Goal: Task Accomplishment & Management: Use online tool/utility

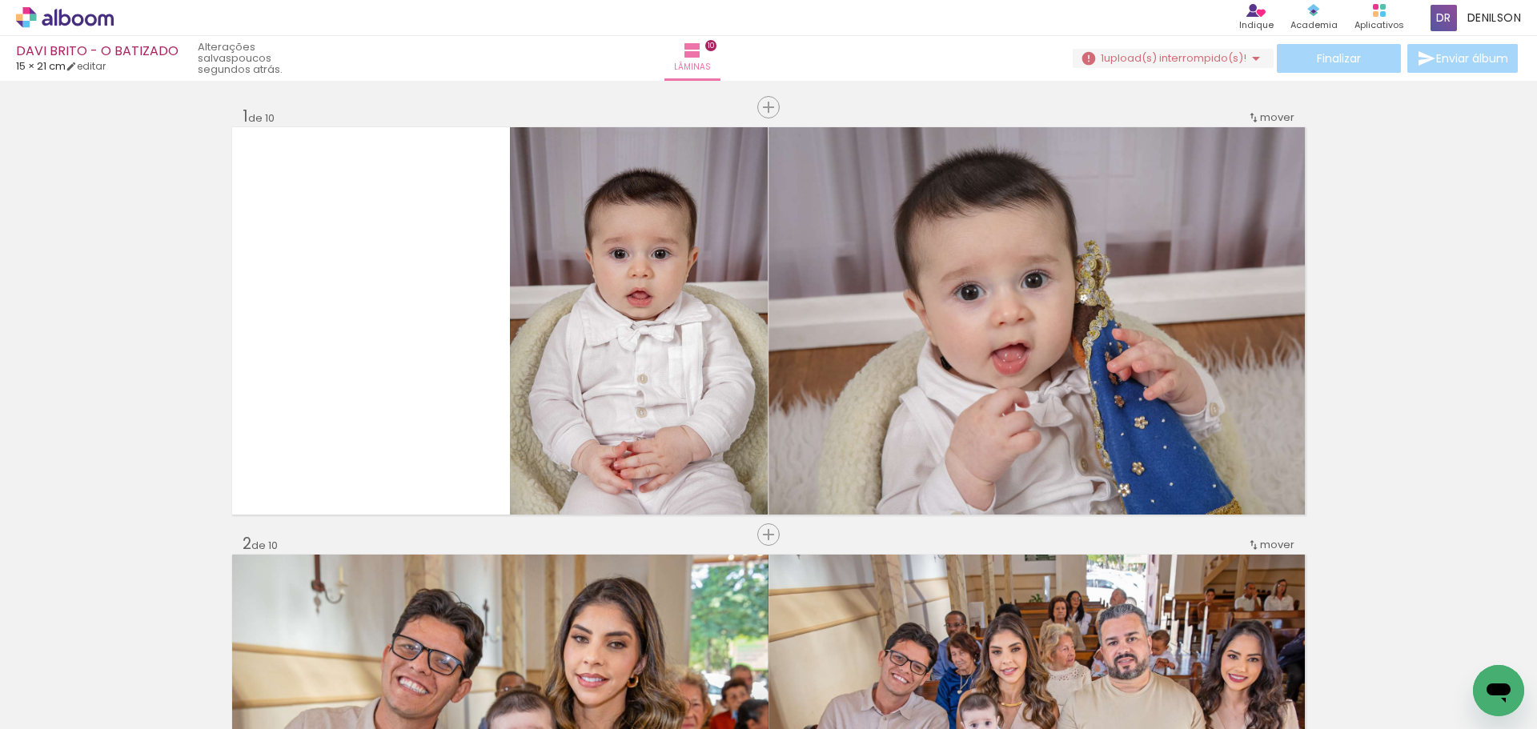
click at [1248, 57] on iron-icon at bounding box center [1255, 58] width 19 height 19
click at [1176, 119] on font "Pesquisar arquivos perdidos" at bounding box center [1160, 121] width 94 height 23
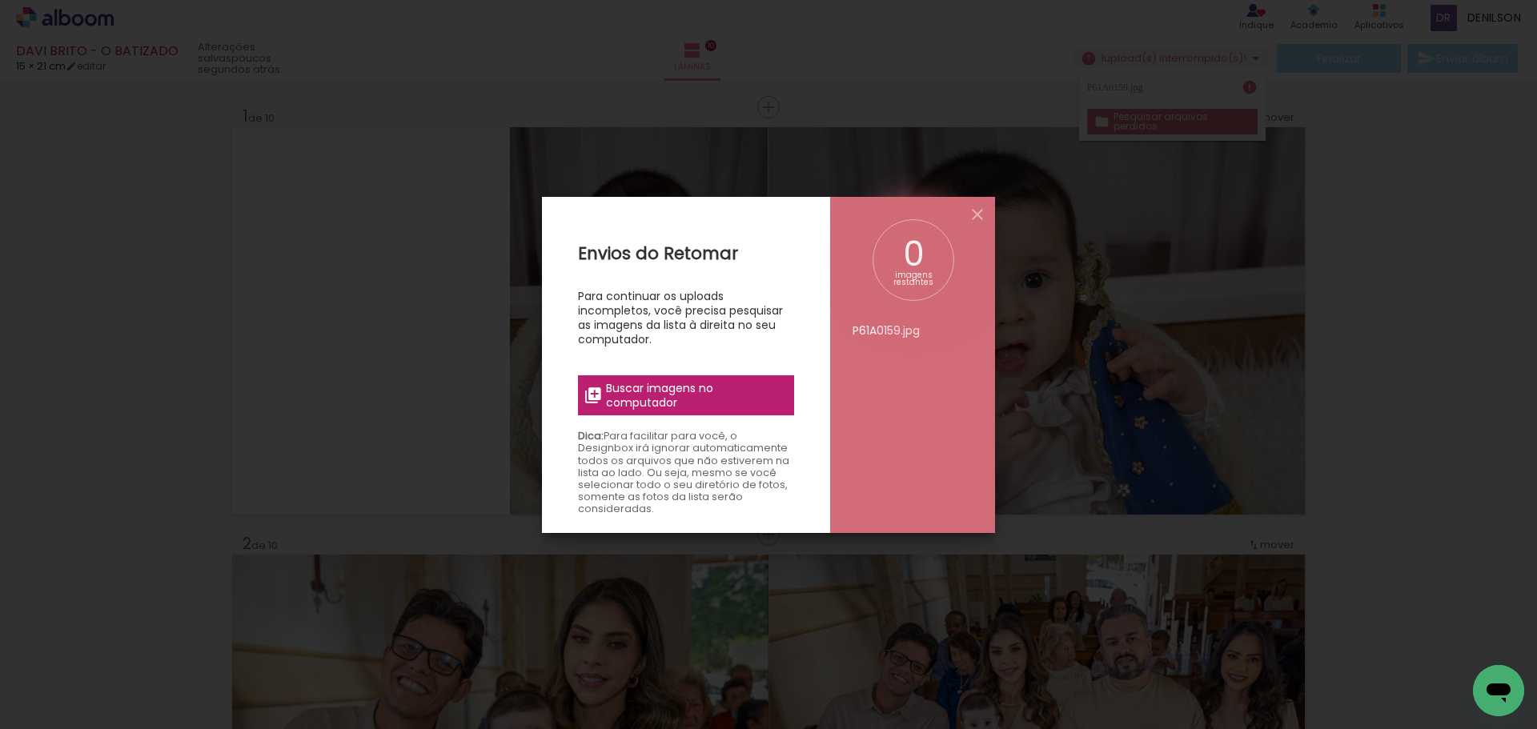
click at [699, 403] on span "Buscar imagens no computador" at bounding box center [695, 395] width 178 height 29
click at [0, 0] on input "file" at bounding box center [0, 0] width 0 height 0
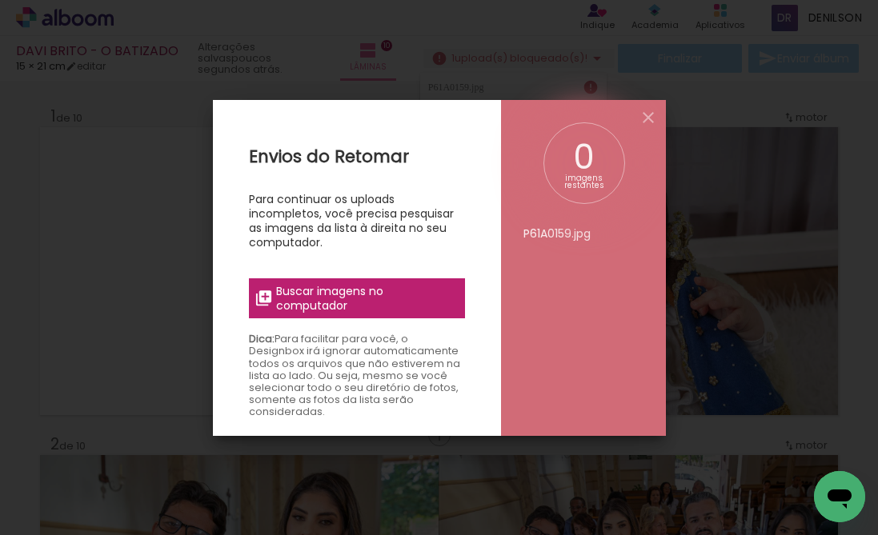
click at [357, 295] on font "Buscar imagens no computador" at bounding box center [329, 298] width 107 height 30
click at [0, 0] on input "file" at bounding box center [0, 0] width 0 height 0
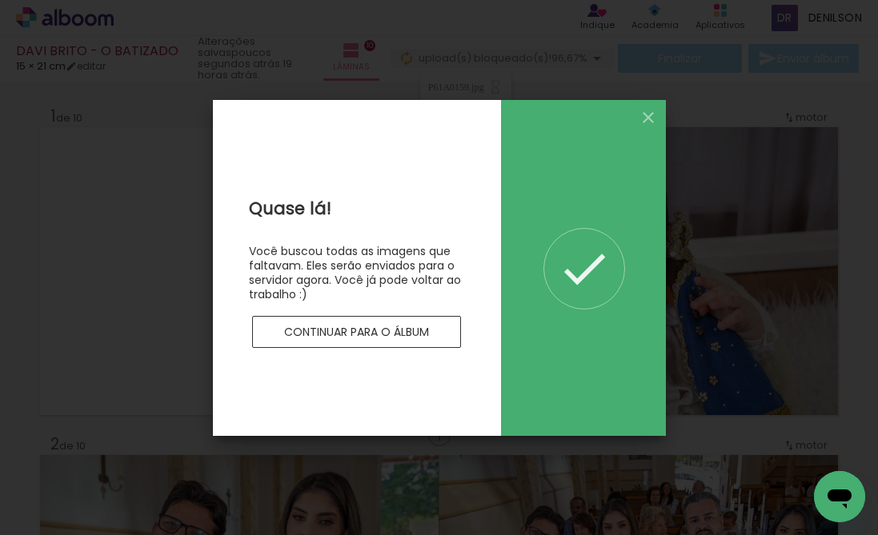
click at [361, 324] on font "Continuar para o álbum" at bounding box center [356, 332] width 145 height 16
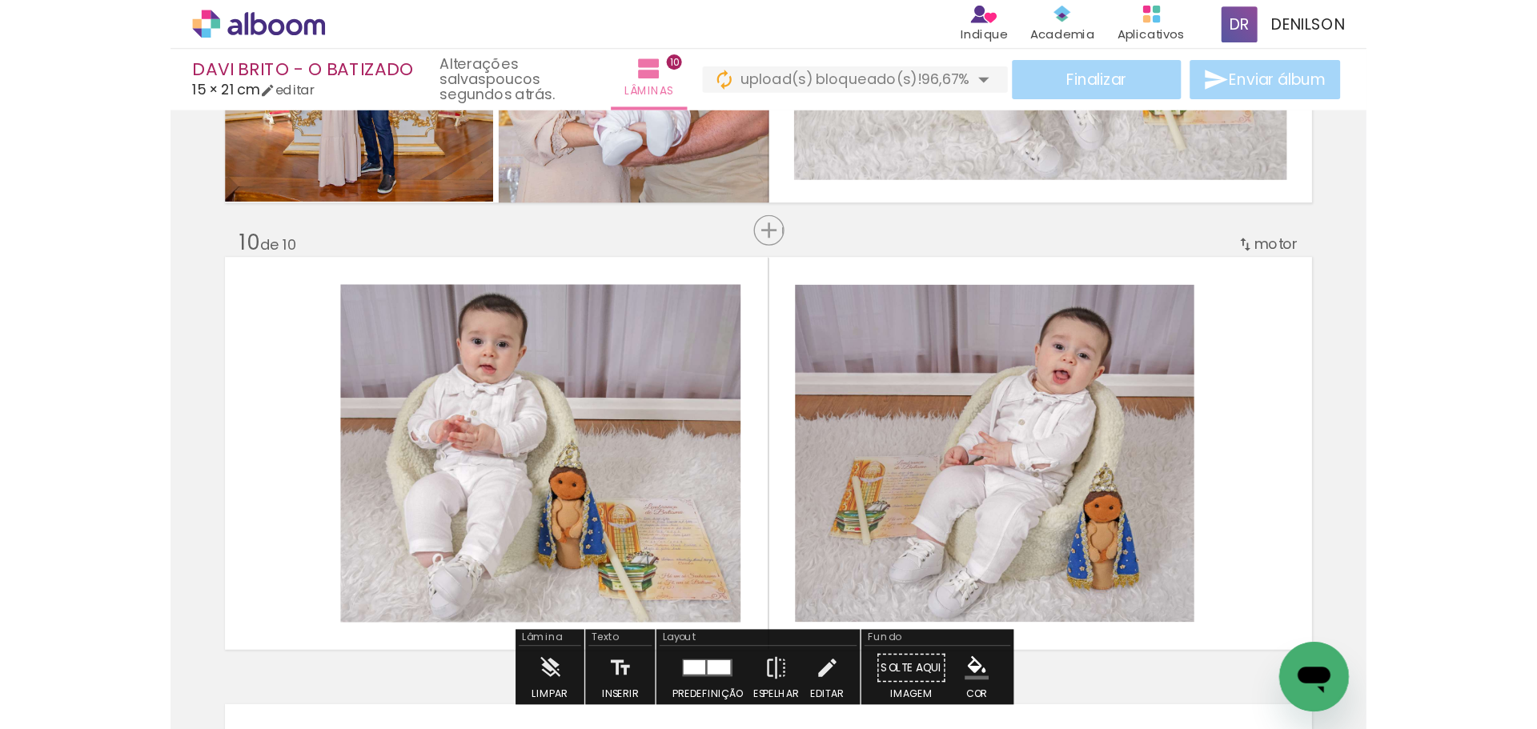
scroll to position [2866, 0]
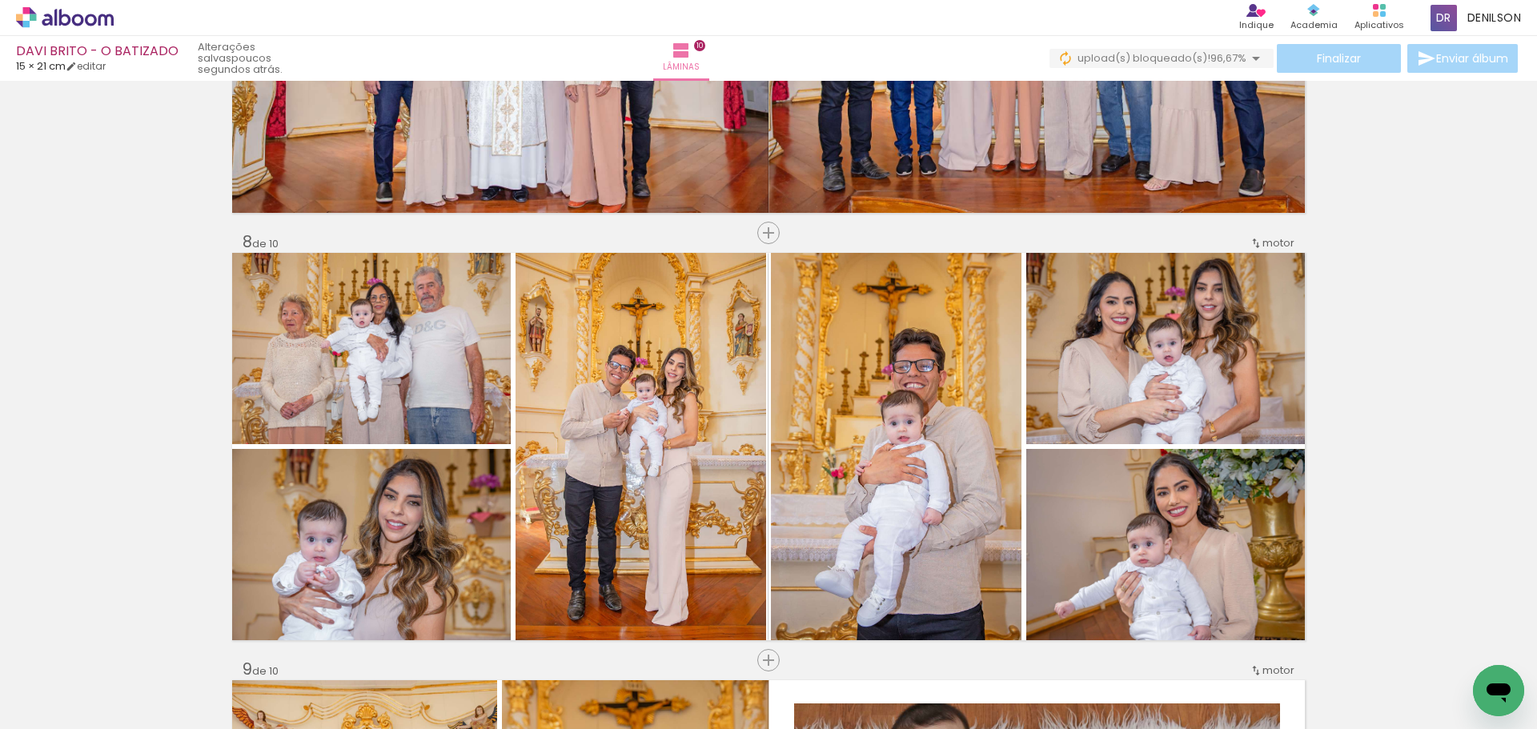
click at [1252, 56] on iron-icon at bounding box center [1255, 58] width 19 height 19
click at [1162, 63] on font "upload(s) bloqueado(s)!" at bounding box center [1143, 57] width 133 height 15
click at [1160, 60] on font "upload(s) bloqueado(s)!" at bounding box center [1143, 57] width 133 height 15
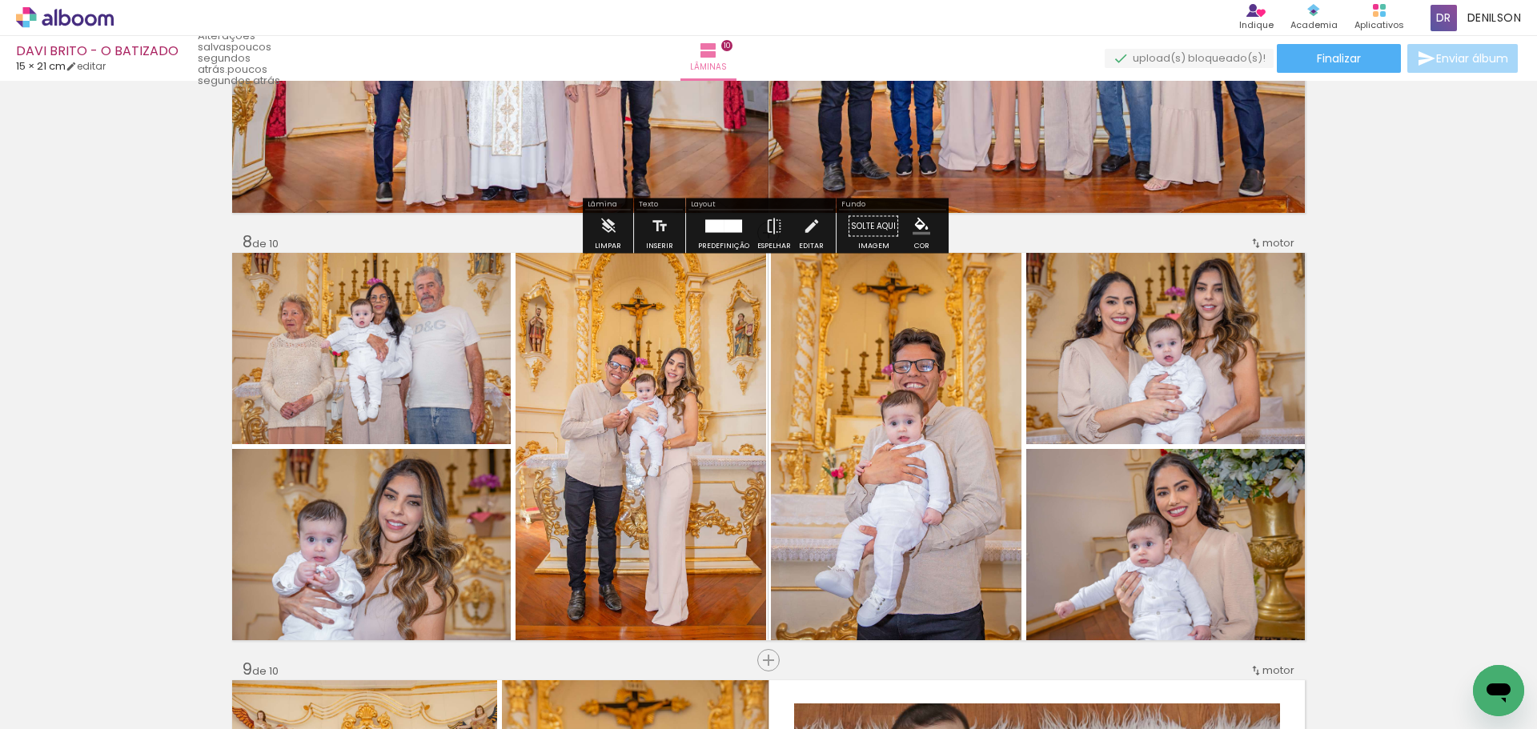
click at [1189, 60] on quentale-upload-monitor at bounding box center [1188, 59] width 169 height 20
click at [1231, 57] on quentale-upload-monitor at bounding box center [1188, 59] width 169 height 20
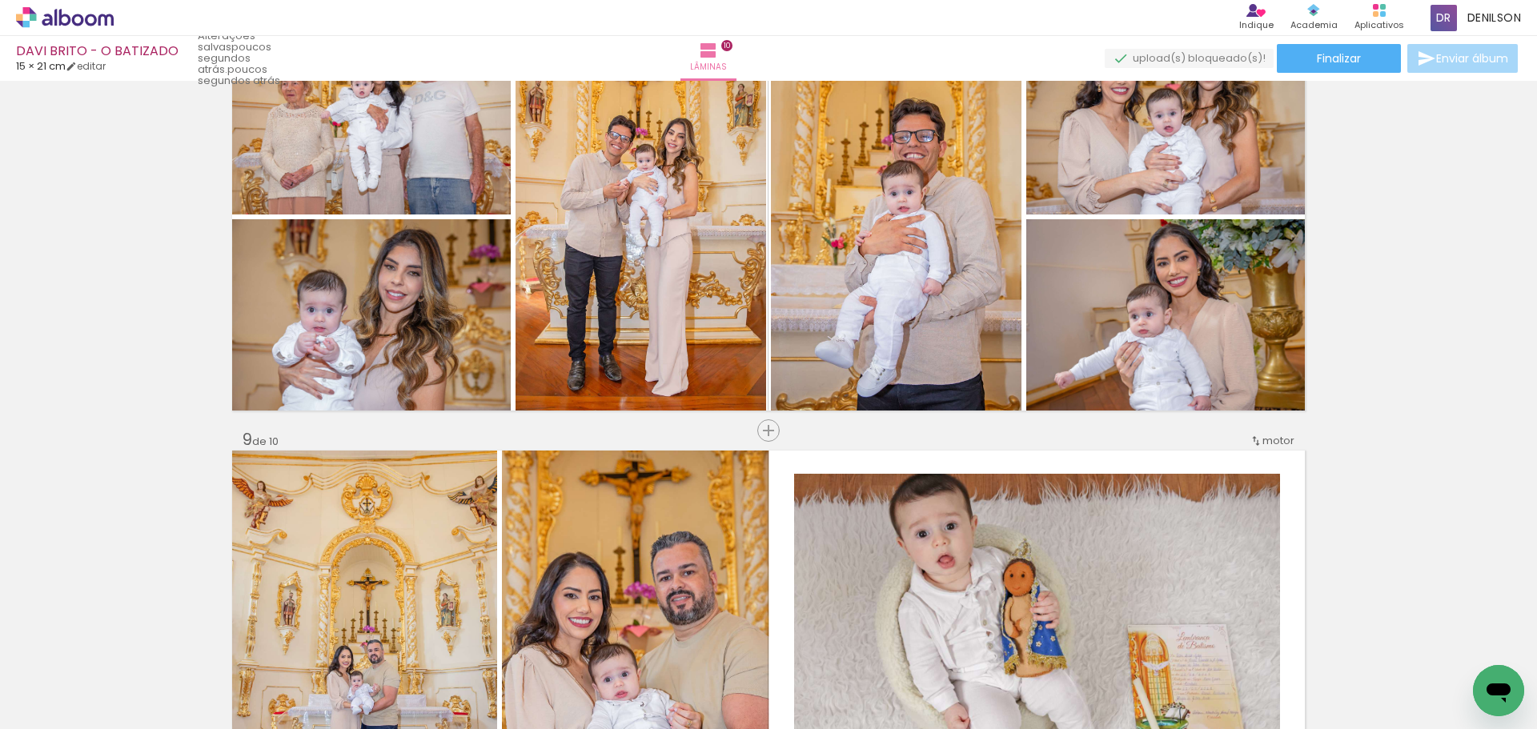
scroll to position [3106, 0]
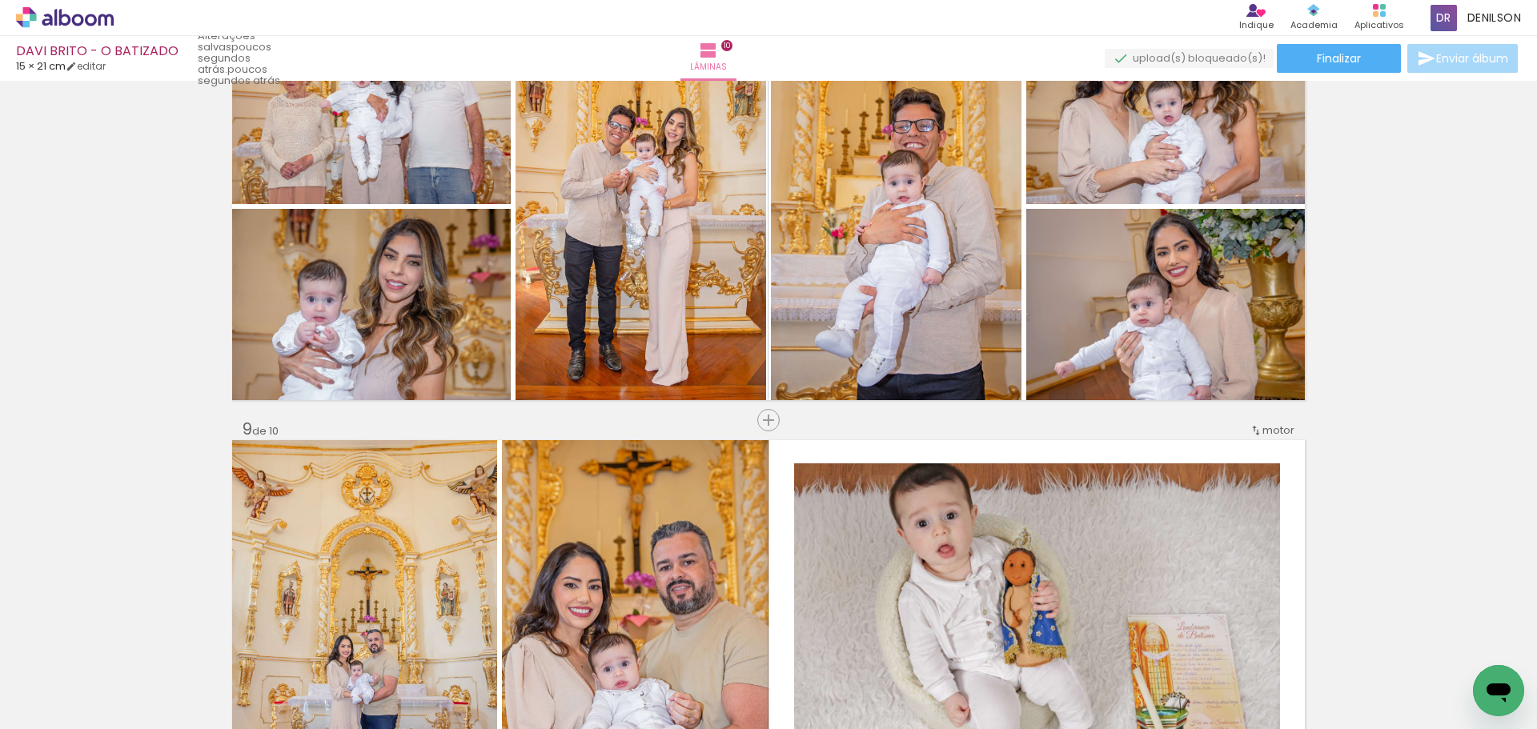
click at [86, 679] on iron-icon at bounding box center [86, 681] width 13 height 13
click at [52, 677] on font "Não utilizado" at bounding box center [44, 675] width 60 height 13
type input "Não utilizado"
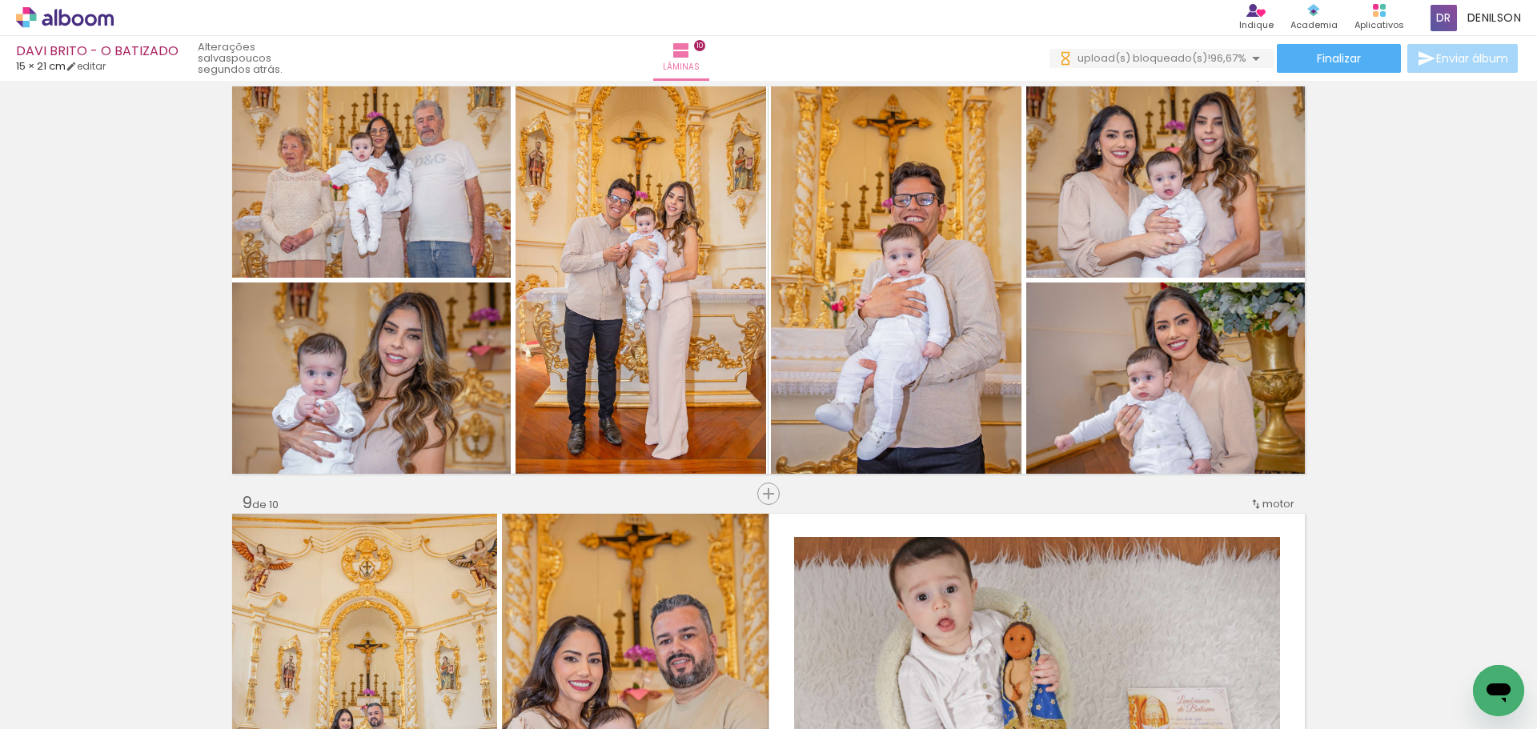
scroll to position [3826, 0]
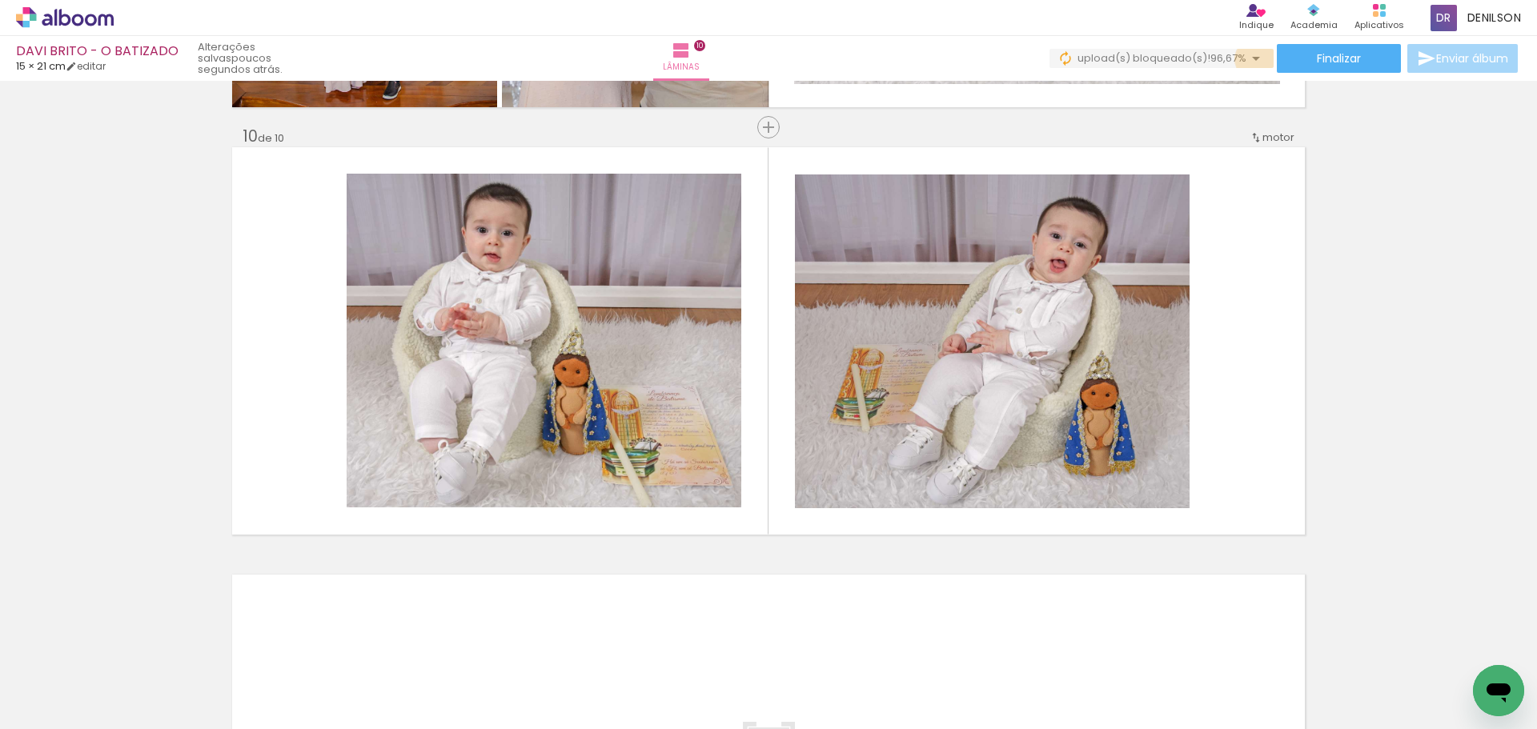
click at [1251, 59] on iron-icon at bounding box center [1255, 58] width 19 height 19
click at [1253, 54] on iron-icon at bounding box center [1255, 58] width 19 height 19
click at [1190, 54] on font "upload(s) bloqueado(s)!" at bounding box center [1143, 57] width 133 height 15
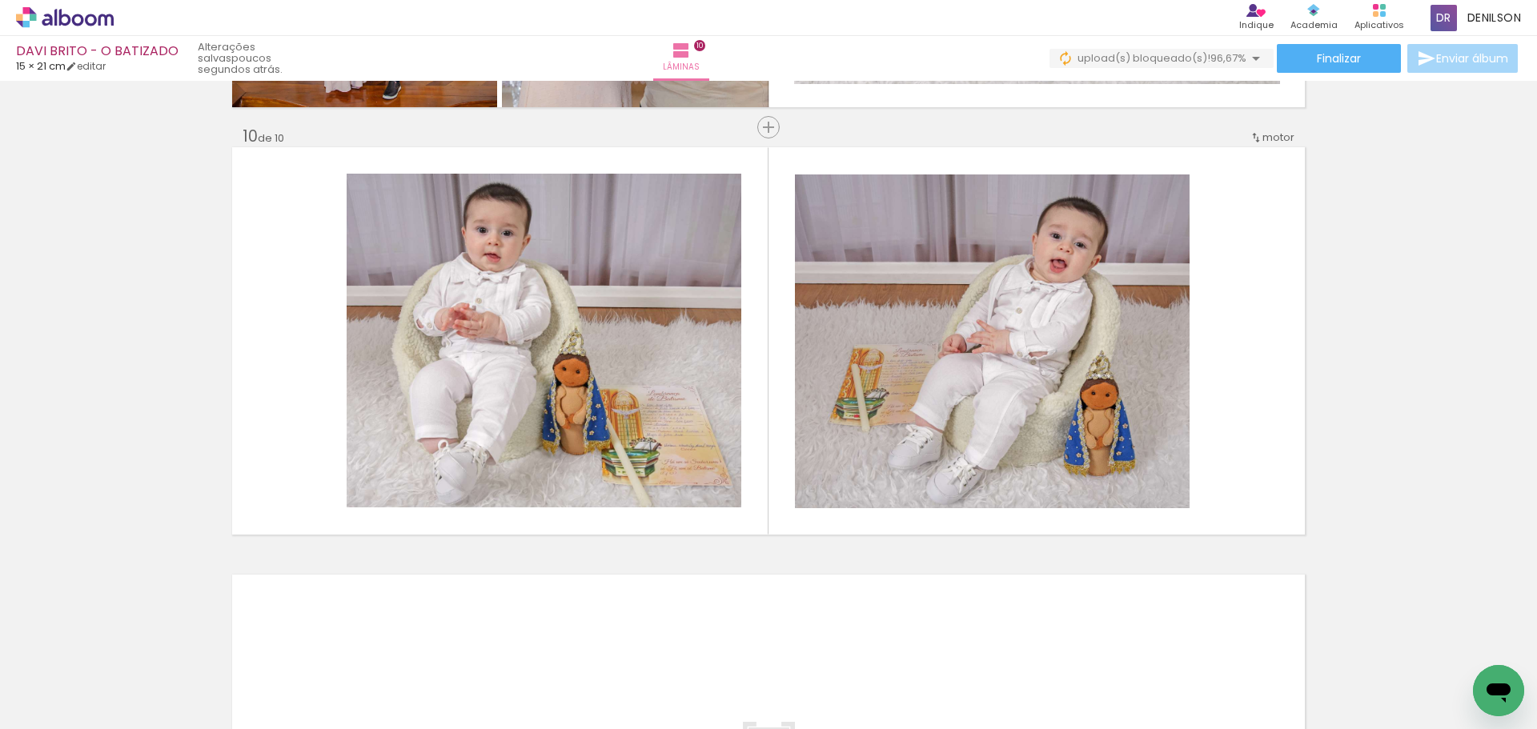
click at [176, 680] on div at bounding box center [165, 675] width 79 height 53
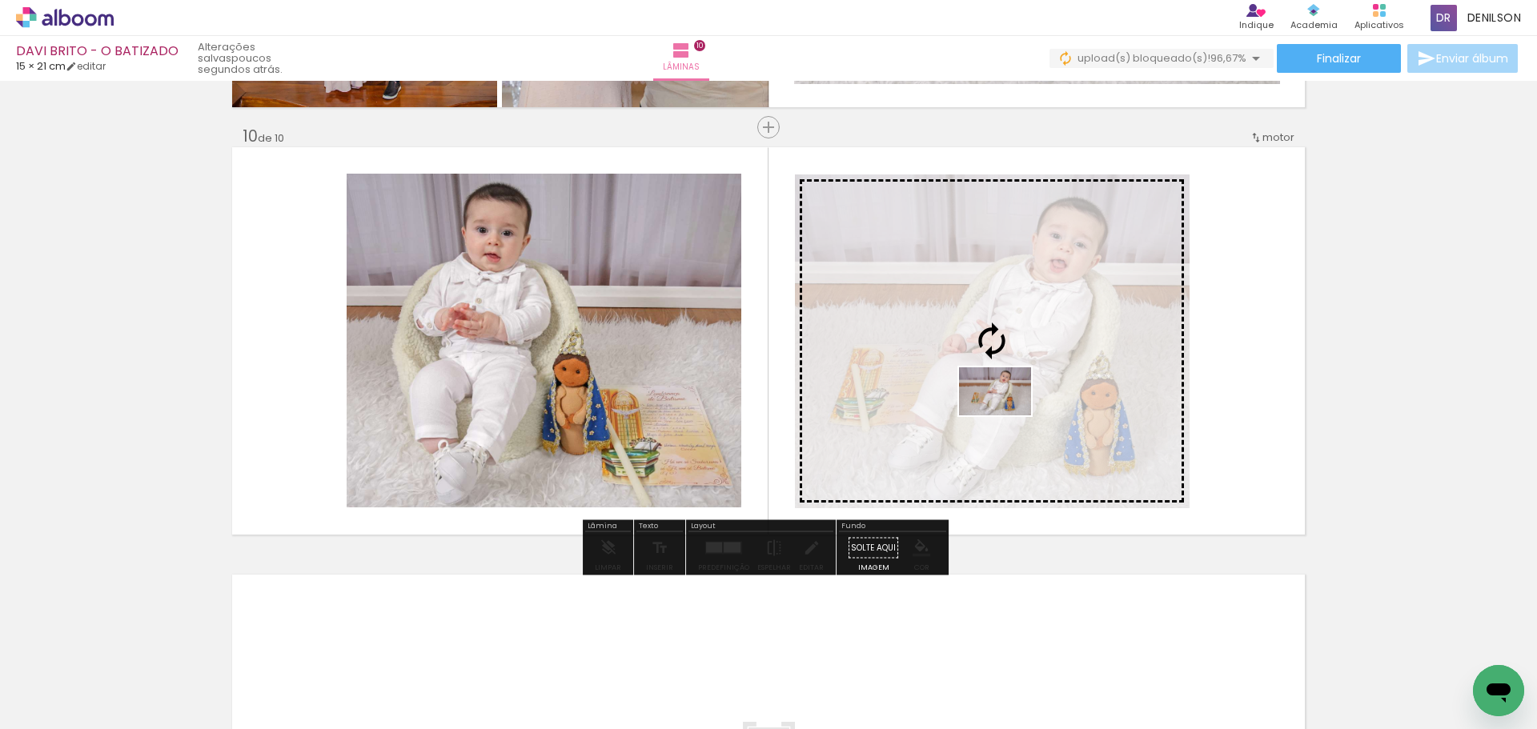
drag, startPoint x: 171, startPoint y: 682, endPoint x: 1007, endPoint y: 415, distance: 877.0
click at [1007, 415] on quentale-workspace at bounding box center [768, 364] width 1537 height 729
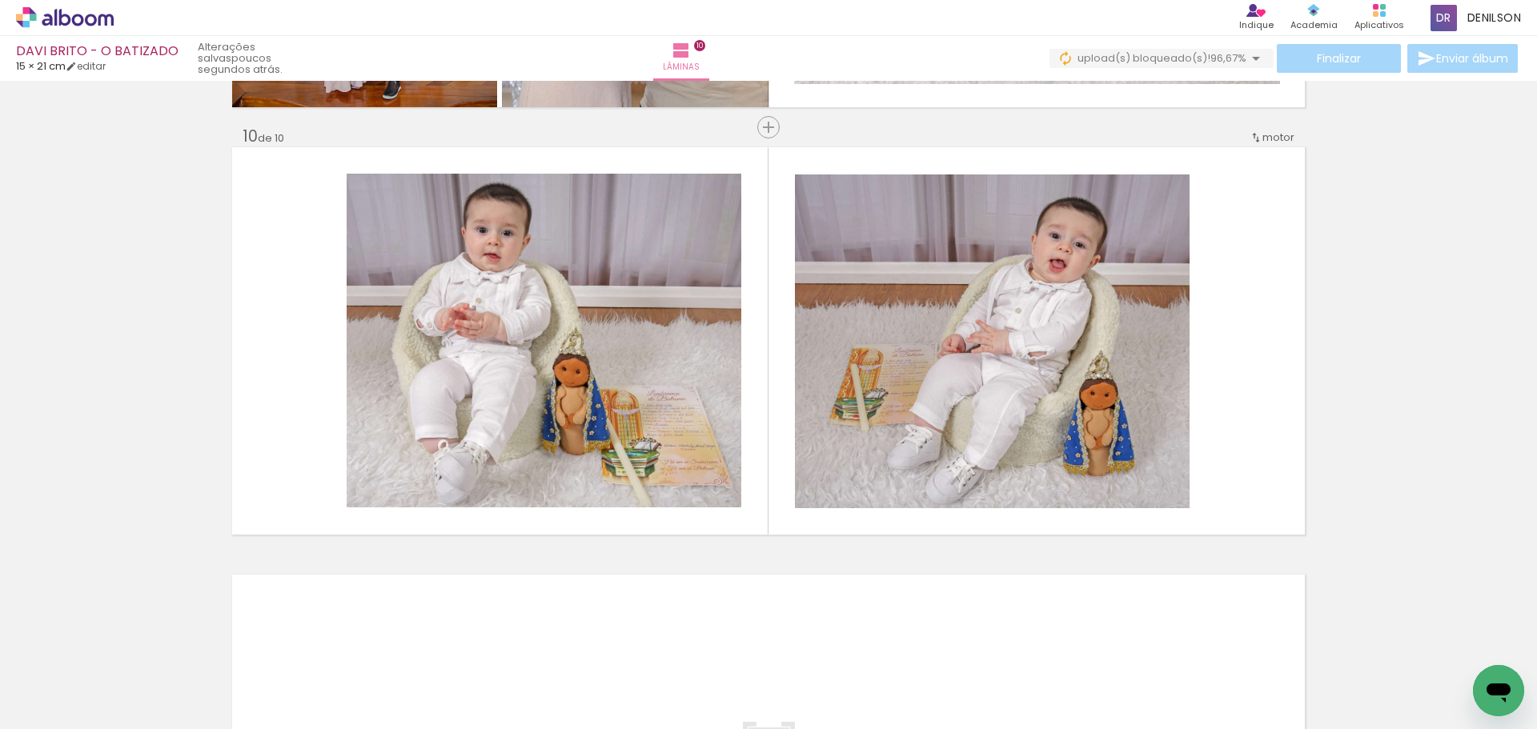
click at [129, 641] on iron-icon at bounding box center [130, 643] width 17 height 17
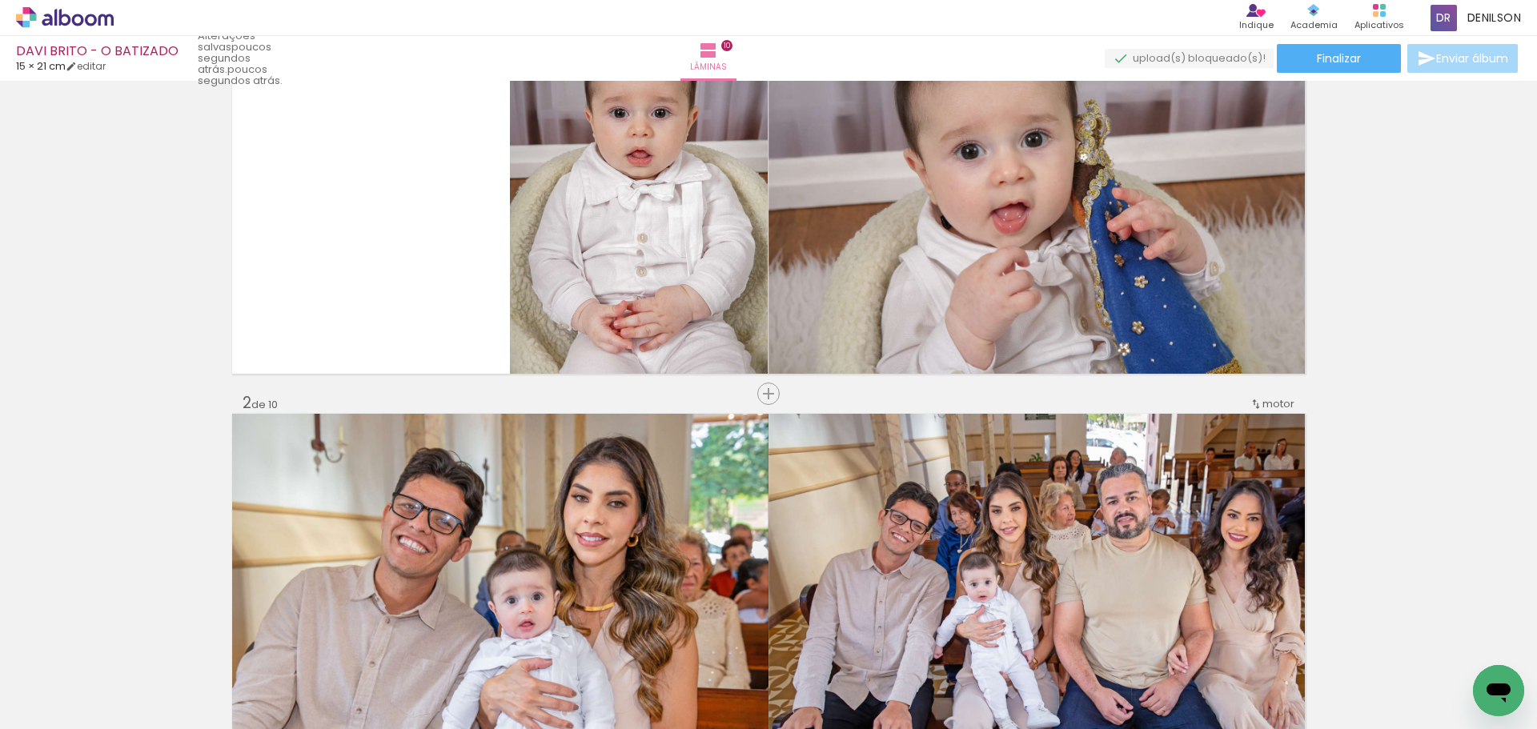
scroll to position [0, 0]
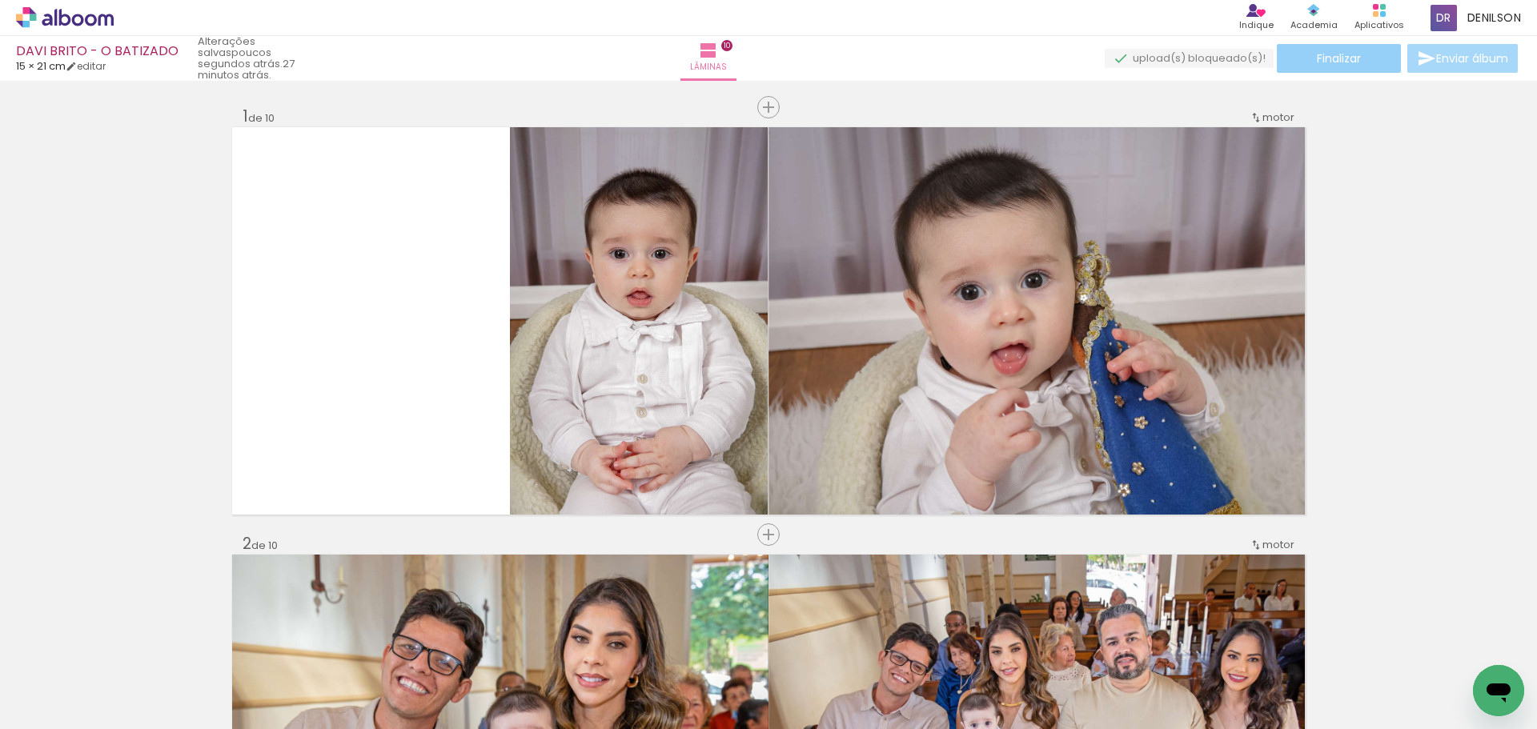
click at [1340, 62] on font "Finalizar" at bounding box center [1338, 58] width 44 height 16
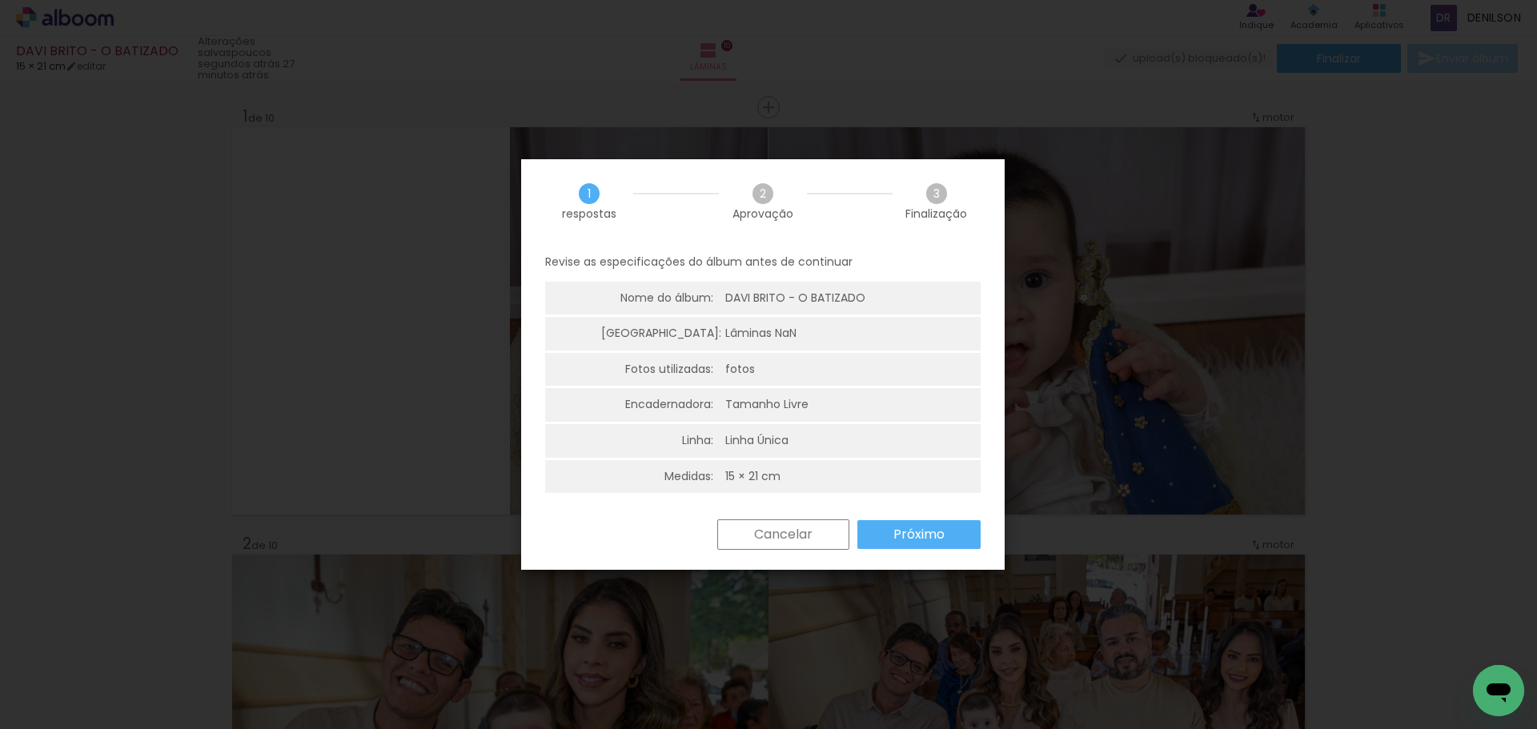
click at [911, 537] on font "Próximo" at bounding box center [918, 534] width 51 height 18
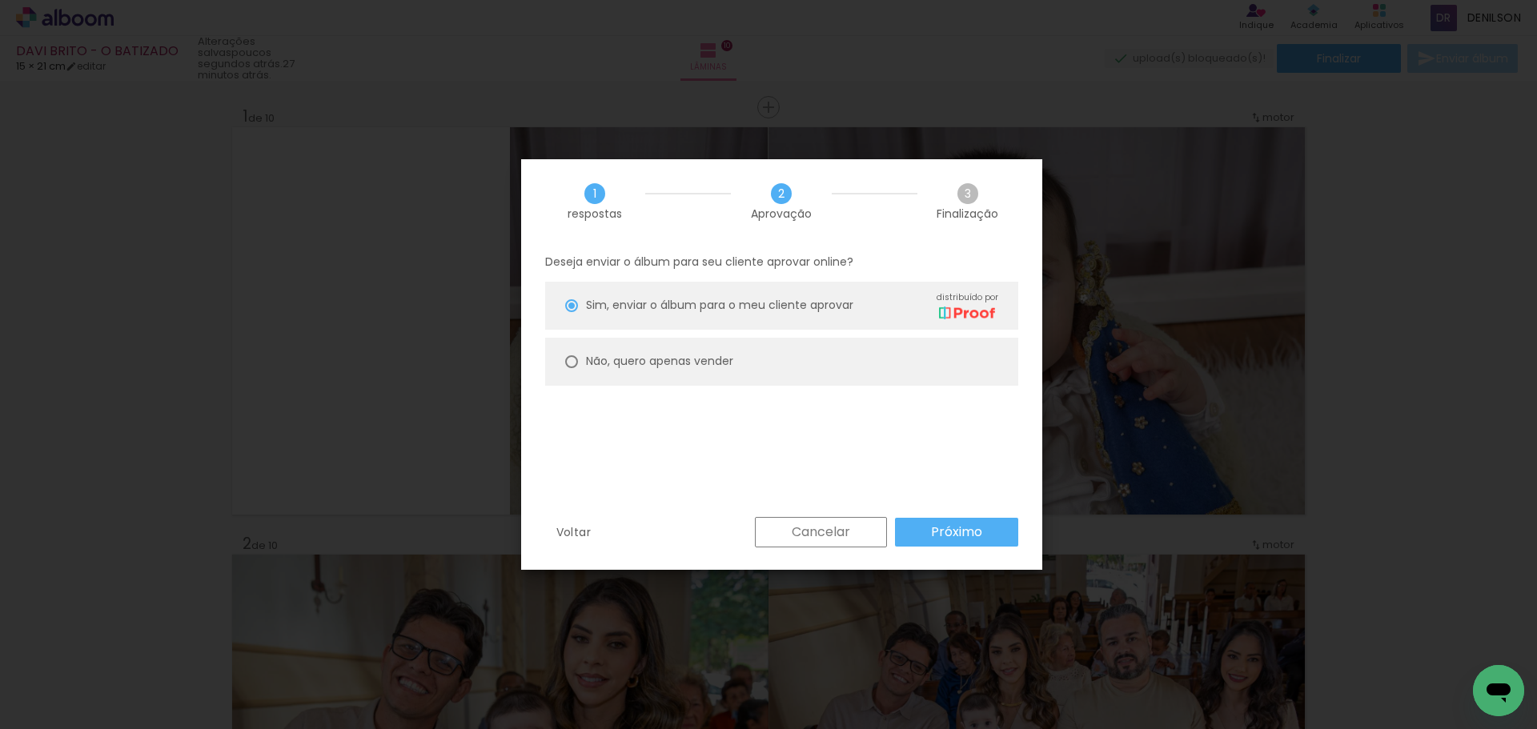
click at [570, 358] on div at bounding box center [571, 361] width 13 height 13
type paper-radio-button "on"
click at [956, 533] on font "Próximo" at bounding box center [956, 532] width 51 height 18
type input "Alta, 300 DPI"
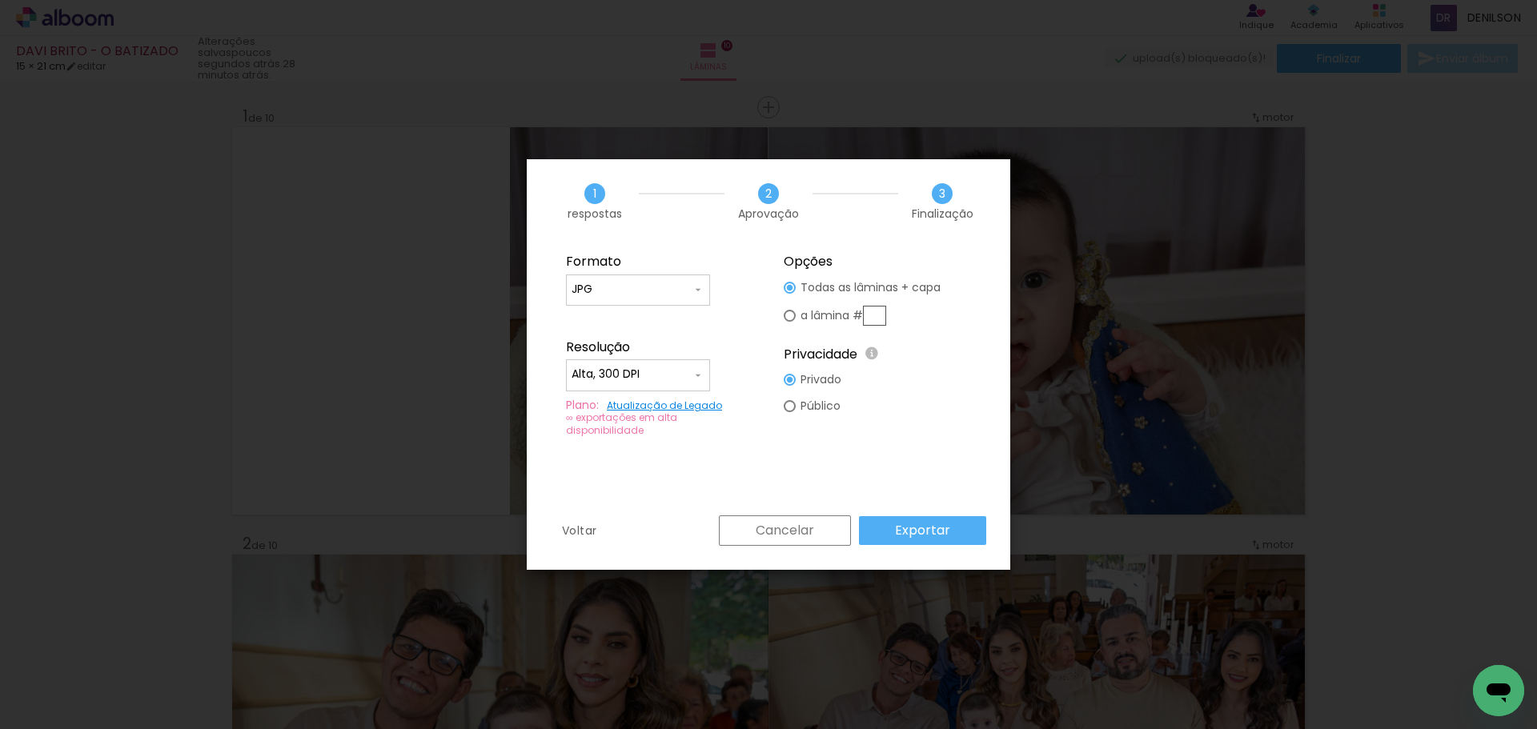
click at [942, 529] on font "Exportar" at bounding box center [922, 530] width 55 height 18
